Goal: Communication & Community: Connect with others

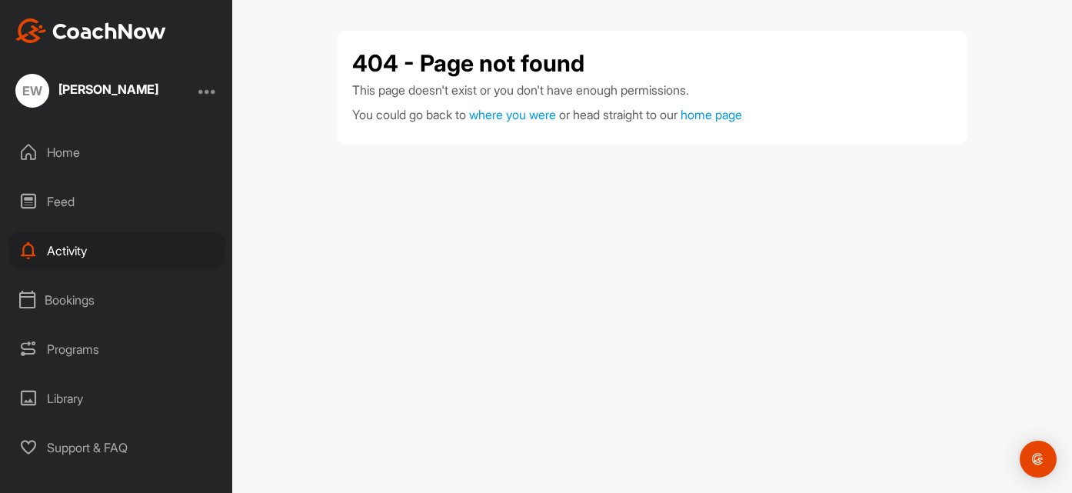
click at [51, 162] on div "Home" at bounding box center [116, 152] width 217 height 38
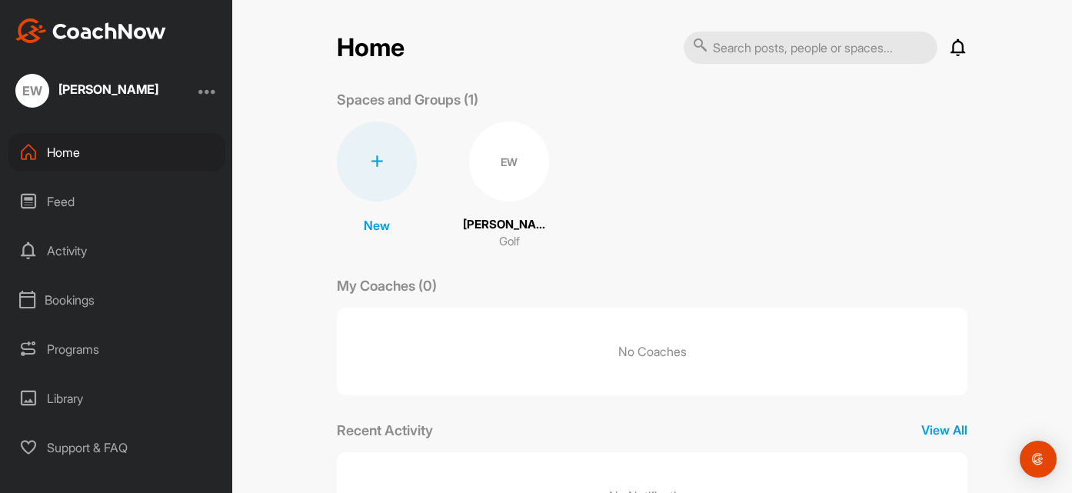
click at [378, 329] on p "No Coaches" at bounding box center [652, 352] width 631 height 88
click at [734, 52] on input "text" at bounding box center [811, 48] width 254 height 32
type input "anderson"
drag, startPoint x: 671, startPoint y: 352, endPoint x: 677, endPoint y: 346, distance: 8.7
click at [677, 346] on p "No Coaches" at bounding box center [652, 352] width 631 height 88
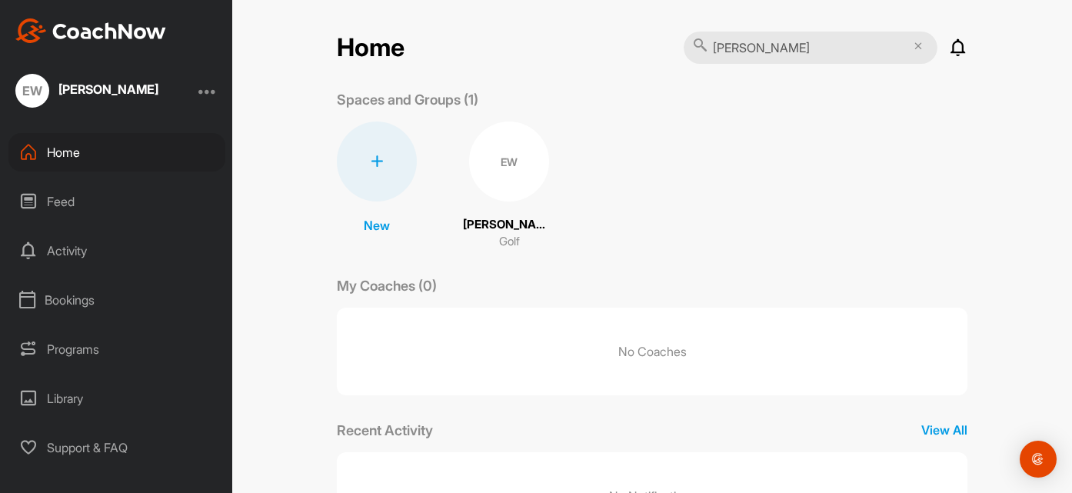
click at [205, 85] on div at bounding box center [207, 91] width 18 height 18
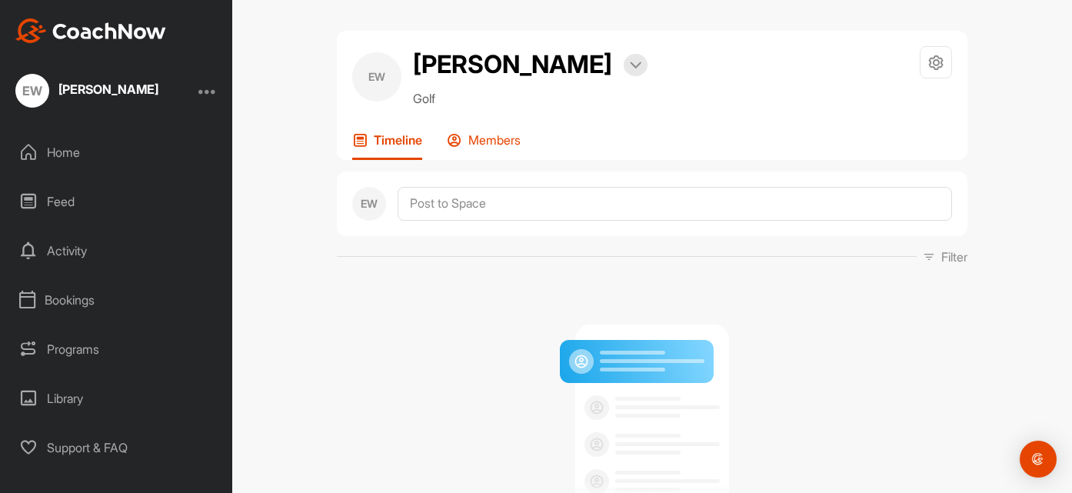
click at [495, 144] on p "Members" at bounding box center [494, 139] width 52 height 15
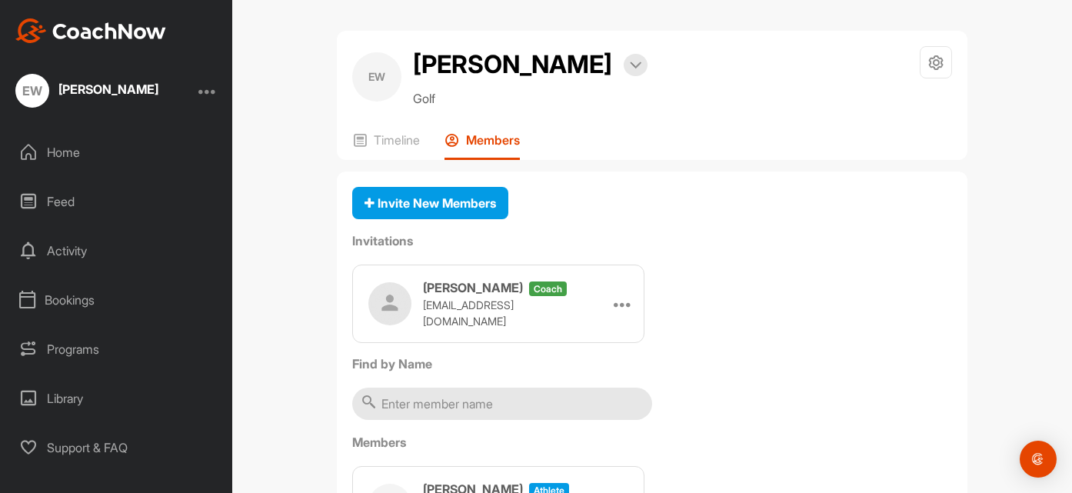
click at [482, 297] on h3 "[PERSON_NAME]" at bounding box center [473, 287] width 100 height 18
click at [428, 208] on span "Invite New Members" at bounding box center [429, 202] width 131 height 15
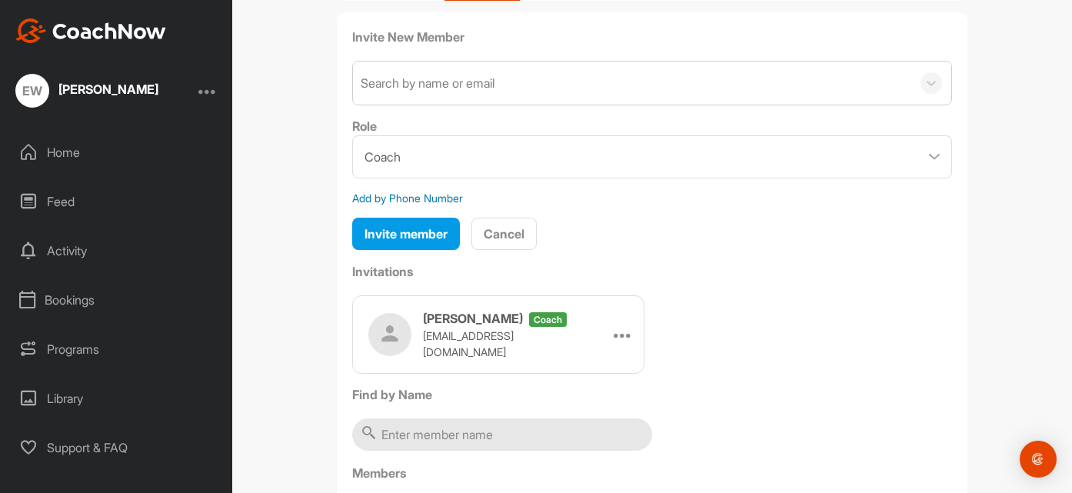
scroll to position [168, 0]
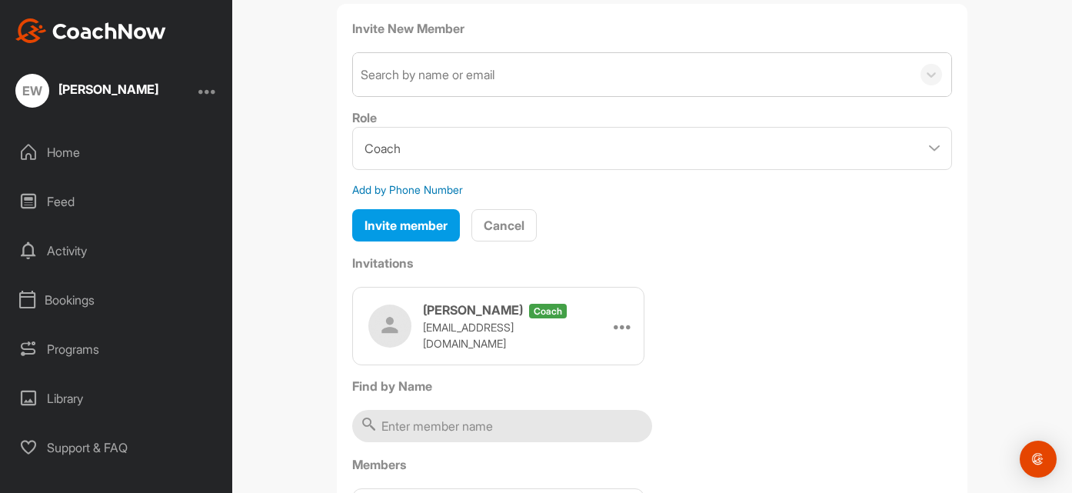
click at [551, 315] on span "coach" at bounding box center [548, 311] width 38 height 15
click at [621, 325] on icon at bounding box center [623, 326] width 18 height 18
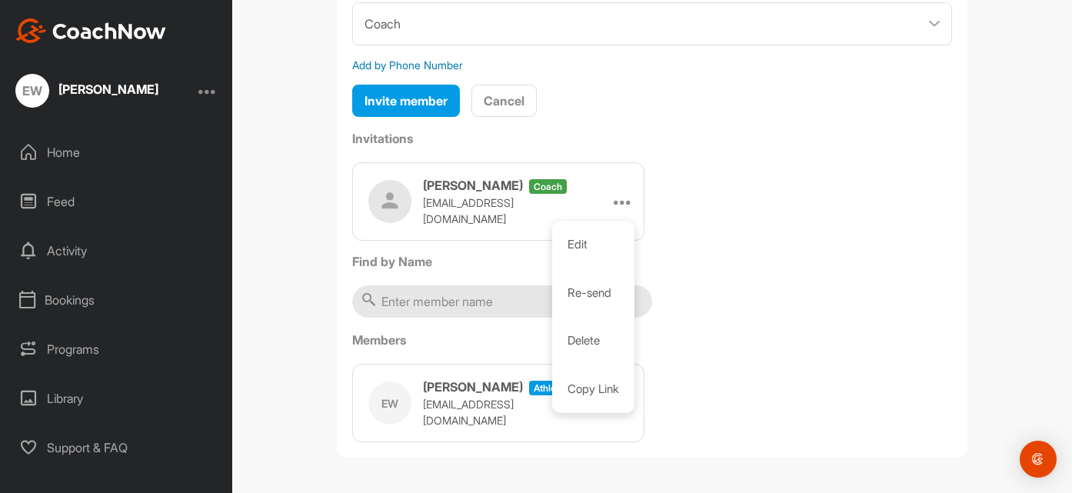
click at [657, 322] on div "Invite New Member Search by name or email Role Coach Member Add by Phone Number…" at bounding box center [652, 168] width 631 height 579
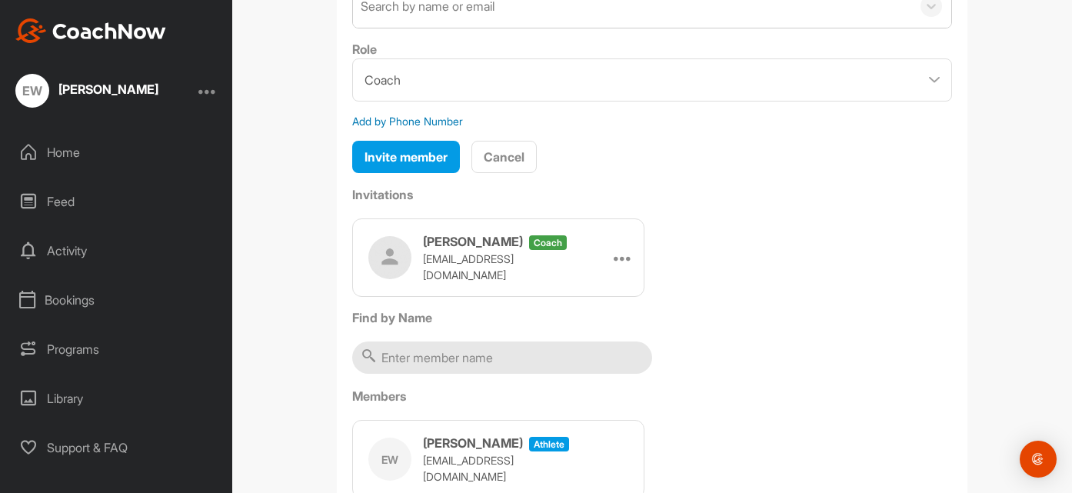
scroll to position [235, 0]
click at [385, 255] on img at bounding box center [389, 258] width 43 height 43
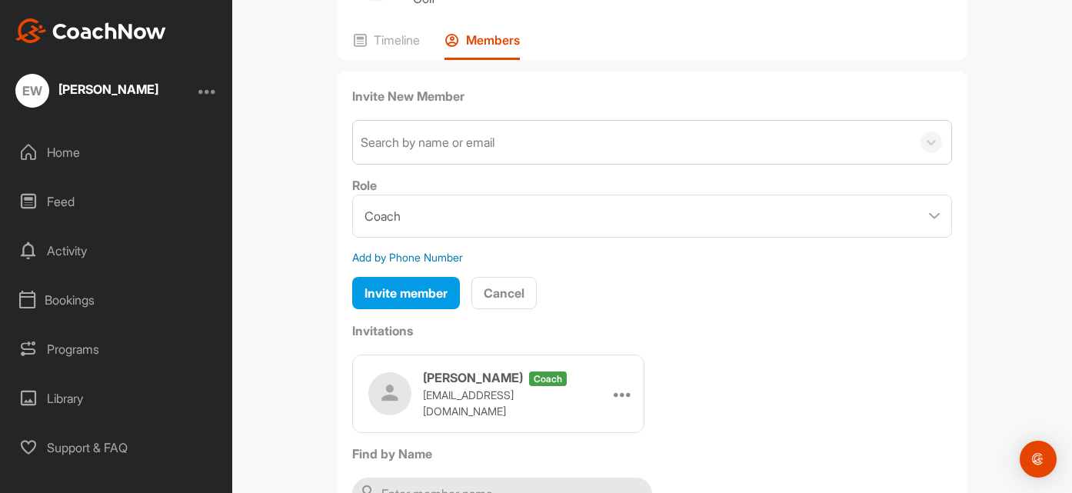
scroll to position [98, 0]
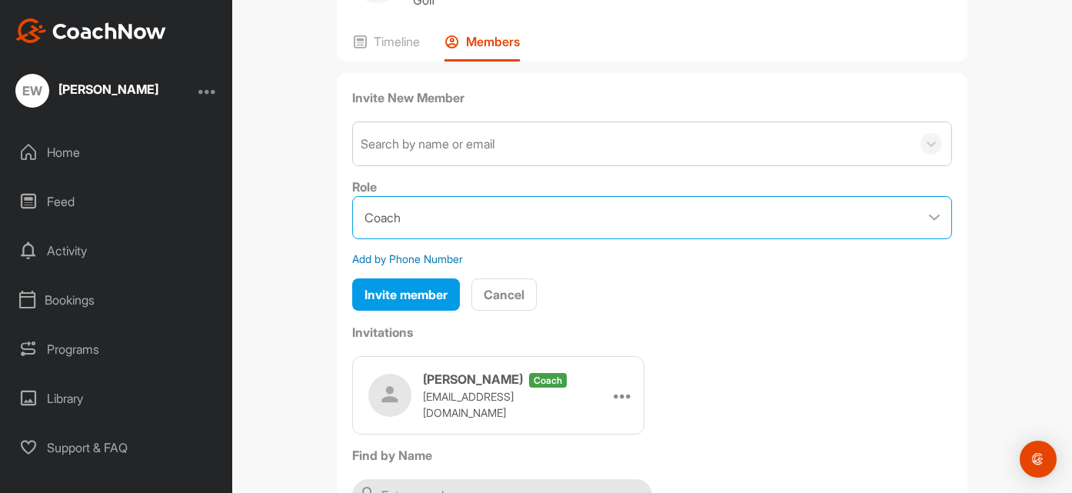
click at [494, 211] on select "Coach Member" at bounding box center [652, 217] width 600 height 43
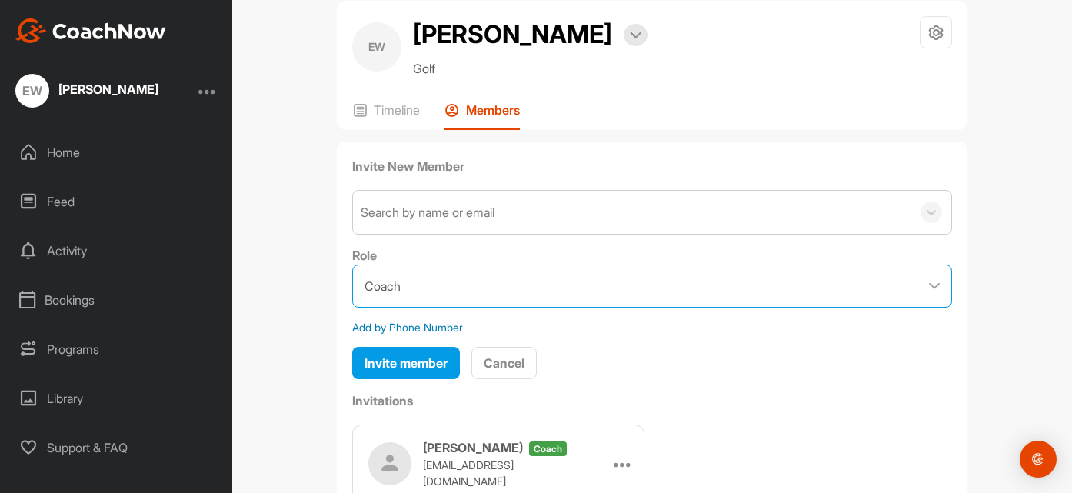
scroll to position [0, 0]
